Goal: Information Seeking & Learning: Learn about a topic

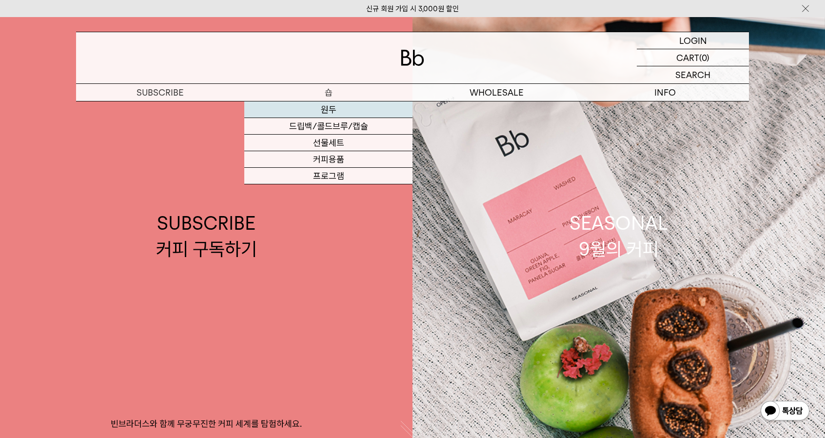
click at [333, 110] on link "원두" at bounding box center [328, 109] width 168 height 17
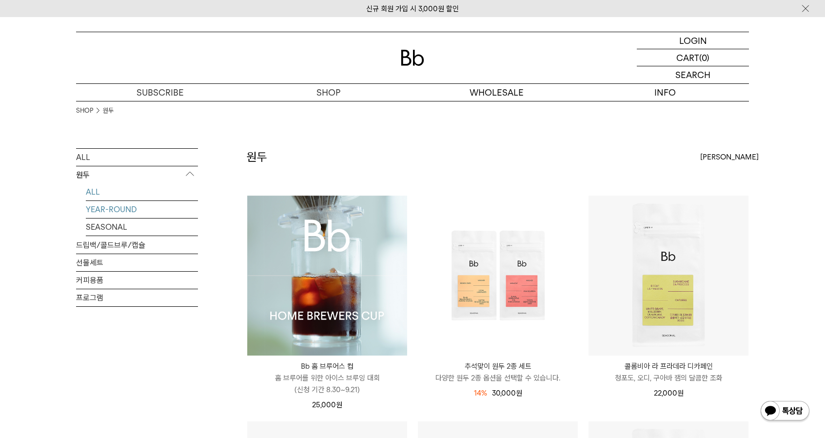
click at [117, 211] on link "YEAR-ROUND" at bounding box center [142, 209] width 112 height 17
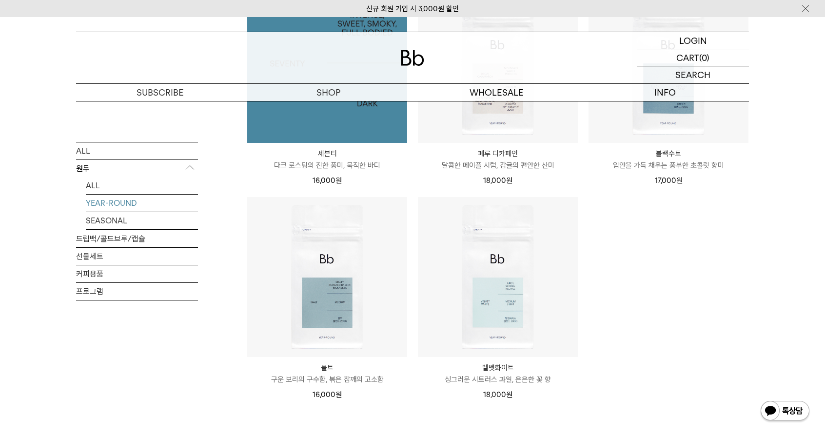
scroll to position [439, 0]
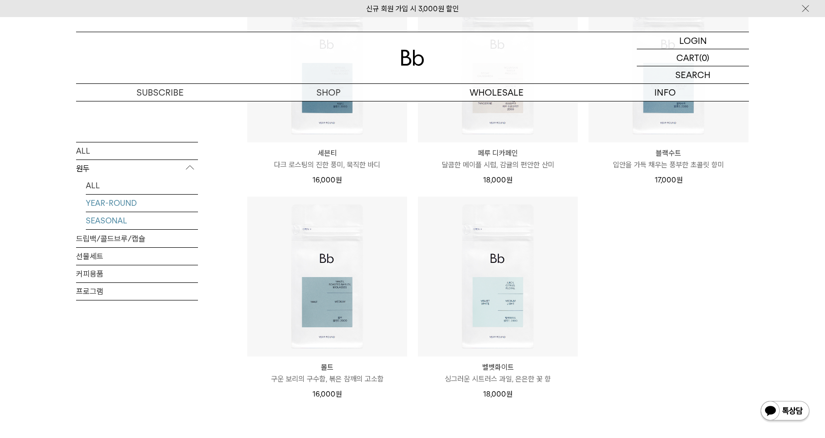
click at [121, 221] on link "SEASONAL" at bounding box center [142, 220] width 112 height 17
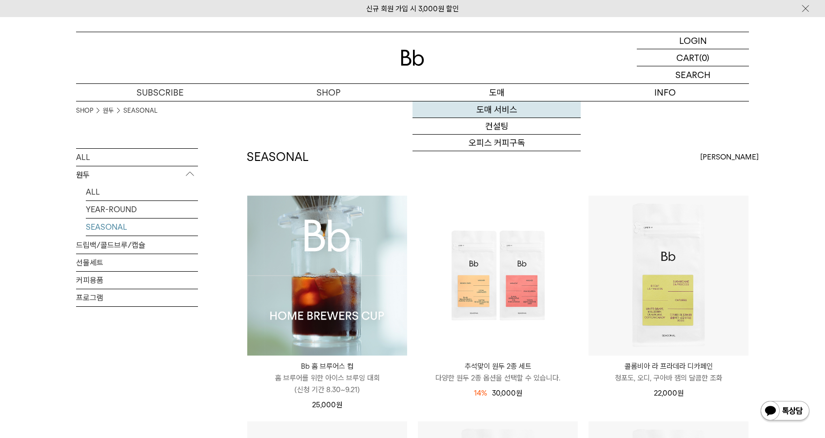
click at [500, 104] on link "도매 서비스" at bounding box center [497, 109] width 168 height 17
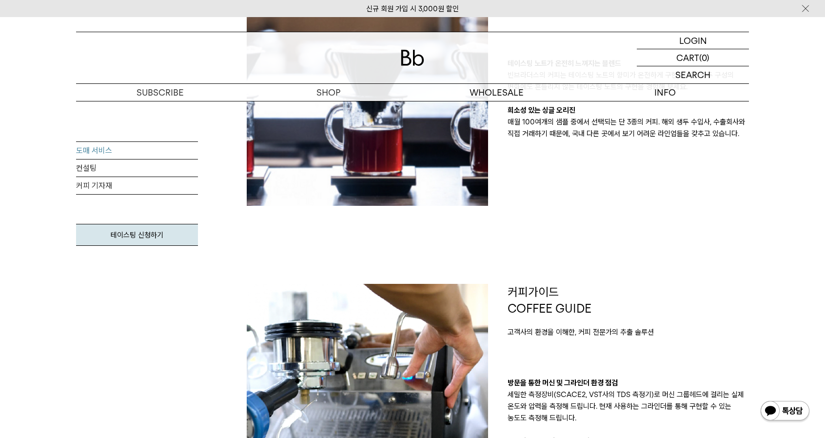
scroll to position [439, 0]
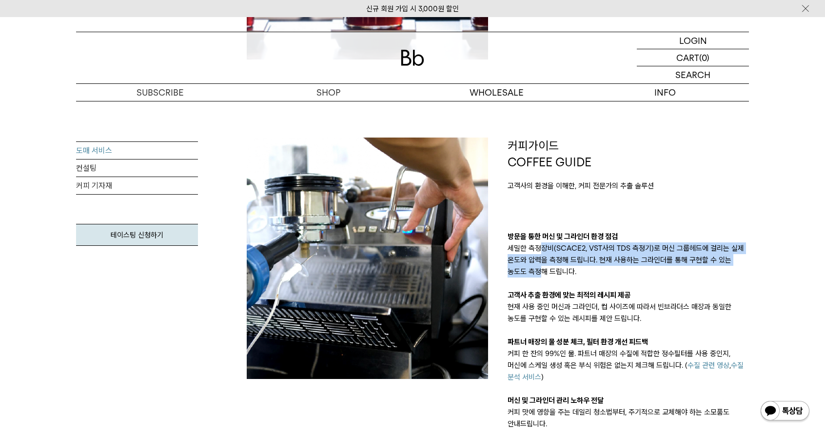
drag, startPoint x: 542, startPoint y: 251, endPoint x: 540, endPoint y: 271, distance: 19.6
click at [540, 271] on p "세밀한 측정장비(SCACE2, VST사의 TDS 측정기)로 머신 그룹헤드에 걸리는 실제 온도와 압력을 측정해 드립니다. 현재 사용하는 그라인더…" at bounding box center [628, 259] width 241 height 35
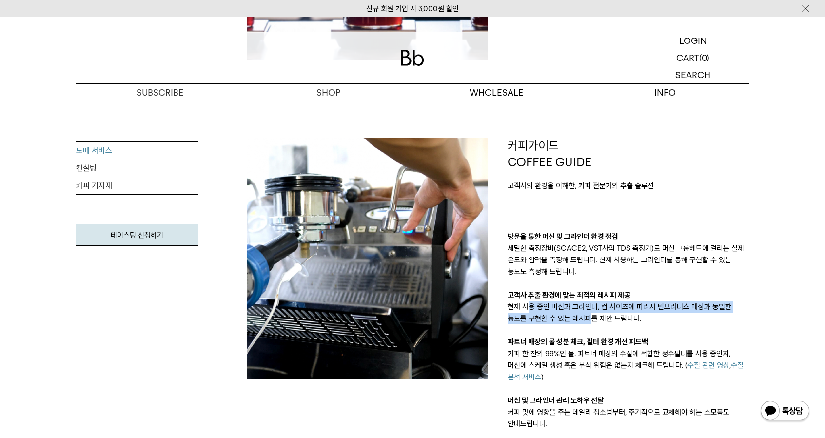
drag, startPoint x: 531, startPoint y: 305, endPoint x: 593, endPoint y: 323, distance: 65.1
click at [593, 323] on p "현재 사용 중인 머신과 그라인더, 컵 사이즈에 따라서 빈브라더스 매장과 동일한 농도를 구현할 수 있는 레시피를 제안 드립니다." at bounding box center [628, 312] width 241 height 23
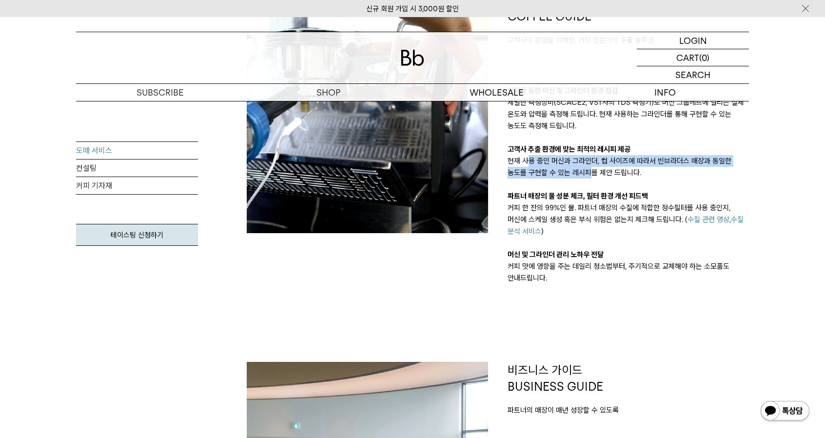
scroll to position [585, 0]
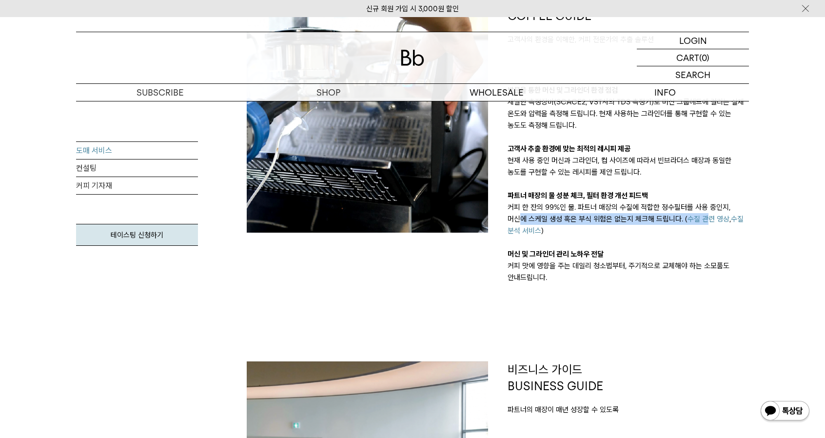
drag, startPoint x: 540, startPoint y: 207, endPoint x: 682, endPoint y: 222, distance: 142.7
click at [682, 222] on p "커피 한 잔의 99%인 물. 파트너 매장의 수질에 적합한 정수필터를 사용 중인지, 머신에 스케일 생성 혹은 부식 위험은 없는지 체크해 드립니다…" at bounding box center [628, 218] width 241 height 35
click at [688, 222] on link "수질 관련 영상" at bounding box center [709, 219] width 42 height 9
click at [665, 291] on div "제품 PRODUCT 일관성이 뛰어난 블렌드와 매월 변경되는 싱글오리진 테이스팅 노트가 온전히 느껴지는 블렌드 빈브라더스의 커피는 테이스팅 노트…" at bounding box center [498, 157] width 522 height 970
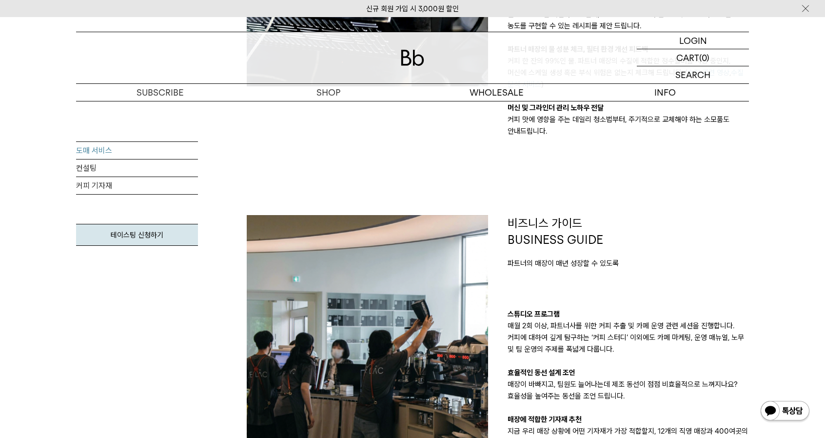
scroll to position [878, 0]
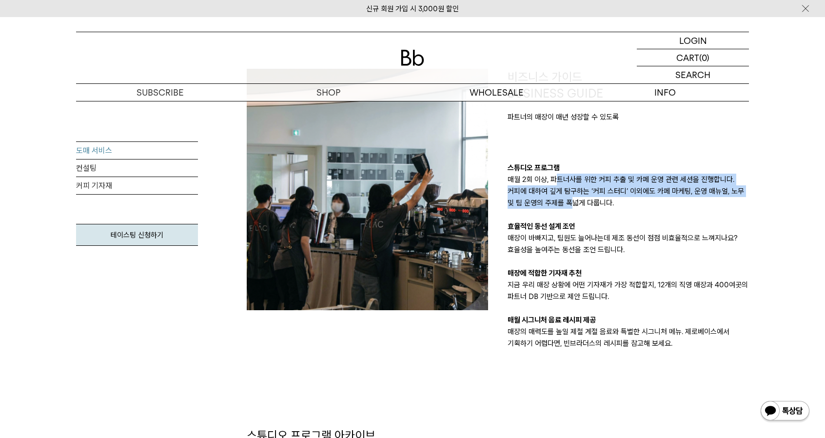
drag, startPoint x: 559, startPoint y: 179, endPoint x: 564, endPoint y: 206, distance: 26.9
click at [564, 206] on p "매월 2회 이상, 파트너사를 위한 커피 추출 및 카페 운영 관련 세션을 진행합니다. 커피에 대하여 깊게 탐구하는 ‘커피 스터디’ 이외에도 카페…" at bounding box center [628, 191] width 241 height 35
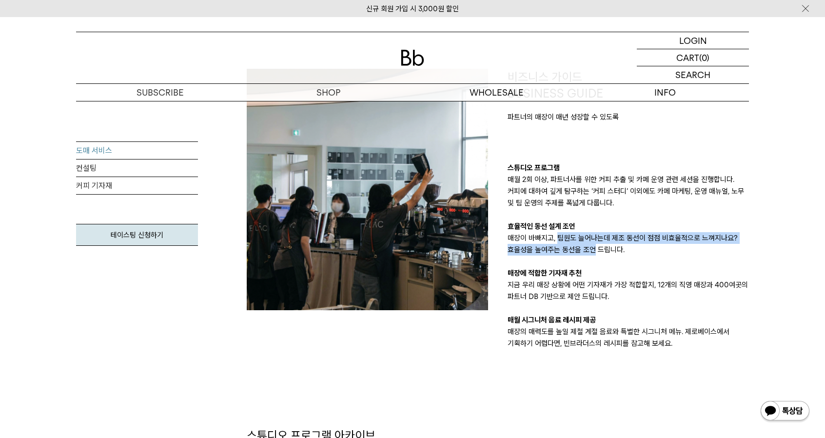
drag, startPoint x: 565, startPoint y: 236, endPoint x: 595, endPoint y: 249, distance: 33.0
click at [595, 249] on p "매장이 바빠지고, 팀원도 늘어나는데 제조 동선이 점점 비효율적으로 느껴지나요? 효율성을 높여주는 동선을 조언 드립니다." at bounding box center [628, 243] width 241 height 23
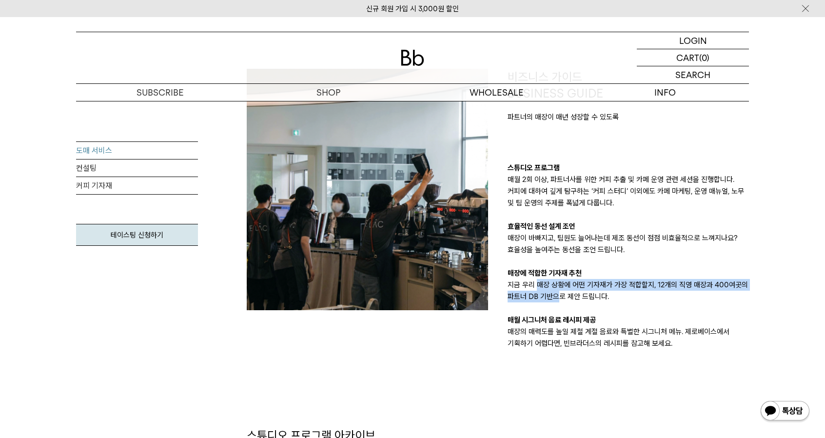
drag, startPoint x: 540, startPoint y: 283, endPoint x: 560, endPoint y: 298, distance: 25.4
click at [560, 298] on p "지금 우리 매장 상황에 어떤 기자재가 가장 적합할지, 12개의 직영 매장과 400여곳의 파트너 DB 기반으로 제안 드립니다." at bounding box center [628, 290] width 241 height 23
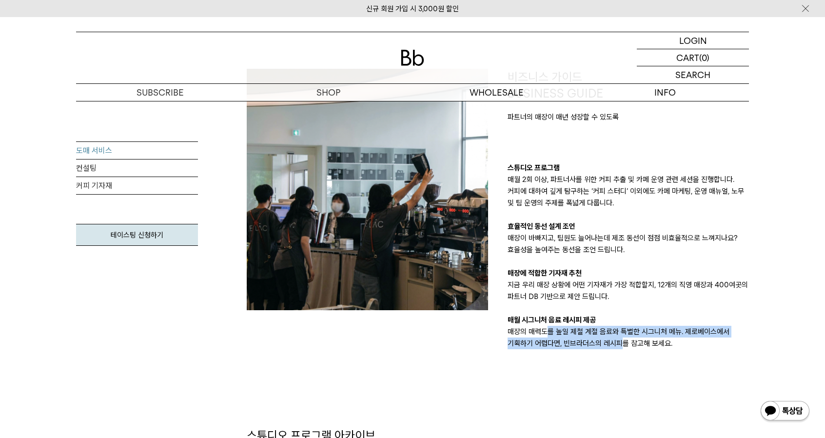
drag, startPoint x: 593, startPoint y: 345, endPoint x: 567, endPoint y: 311, distance: 43.2
click at [621, 347] on p "매장의 매력도를 높일 제철 계절 음료와 특별한 시그니처 메뉴. 제로베이스에서 기획하기 어렵다면, 빈브라더스의 레시피를 참고해 보세요." at bounding box center [628, 337] width 241 height 23
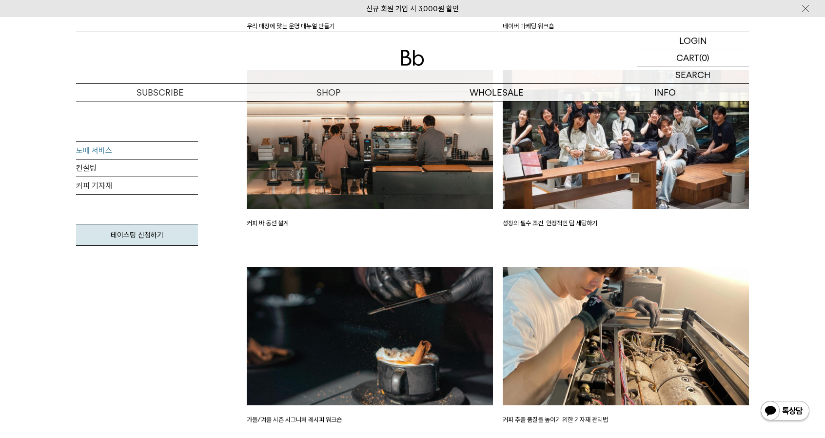
scroll to position [1463, 0]
click at [381, 328] on img at bounding box center [370, 336] width 246 height 139
click at [318, 423] on p "가을/겨울 시즌 시그니처 레시피 워크숍" at bounding box center [370, 420] width 246 height 10
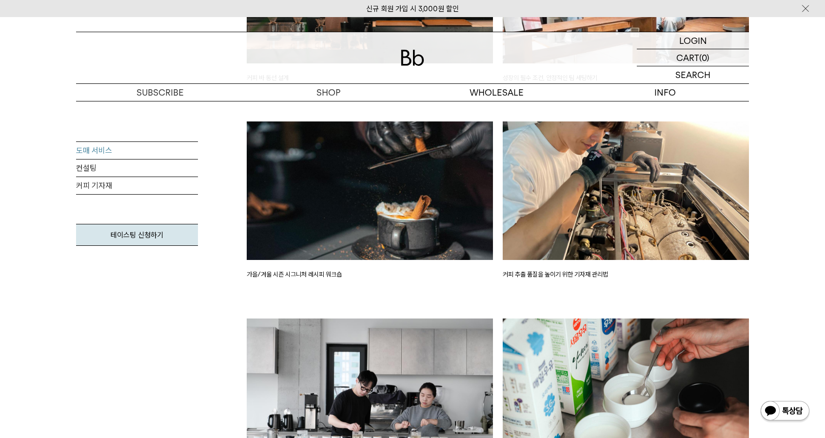
scroll to position [1609, 0]
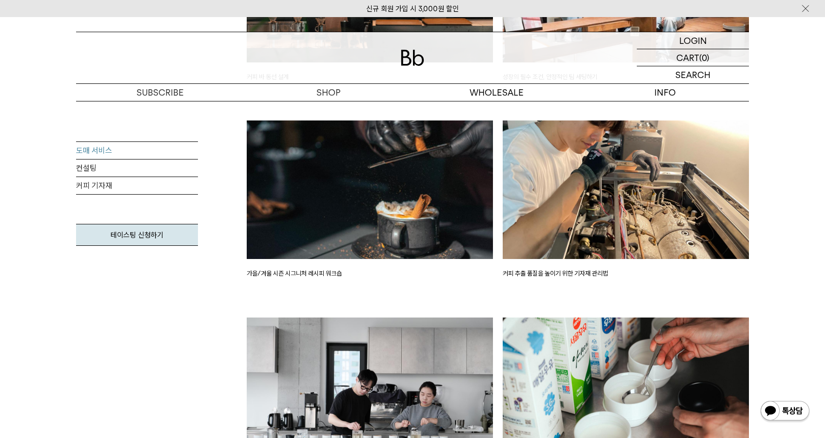
click at [398, 196] on img at bounding box center [370, 189] width 246 height 139
